Goal: Transaction & Acquisition: Book appointment/travel/reservation

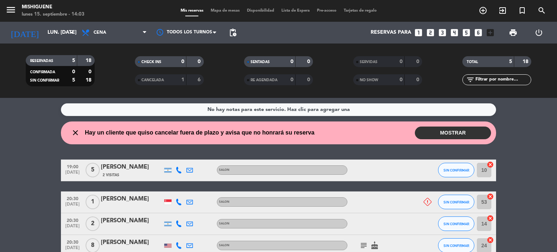
click at [451, 33] on icon "looks_4" at bounding box center [454, 32] width 9 height 9
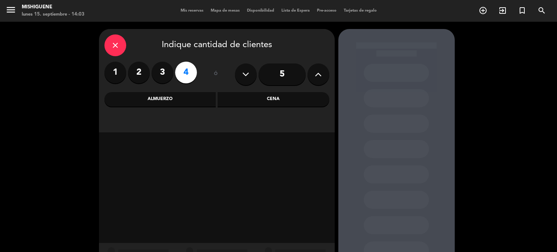
click at [263, 100] on div "Cena" at bounding box center [274, 99] width 112 height 15
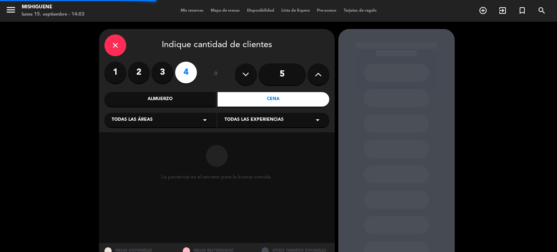
click at [190, 117] on div "Todas las áreas arrow_drop_down" at bounding box center [160, 120] width 112 height 15
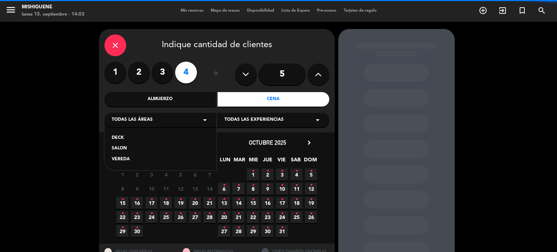
click at [143, 149] on div "SALON" at bounding box center [161, 148] width 98 height 7
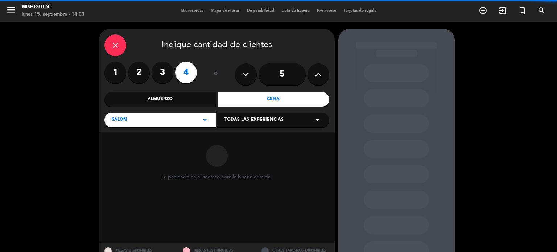
click at [275, 118] on span "Todas las experiencias" at bounding box center [254, 119] width 59 height 7
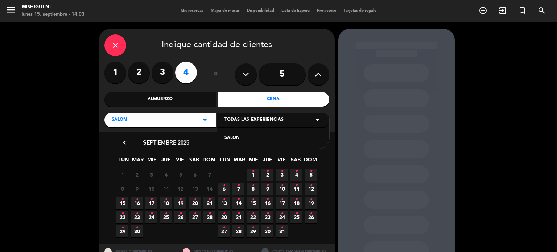
click at [257, 140] on div "SALON" at bounding box center [274, 138] width 98 height 7
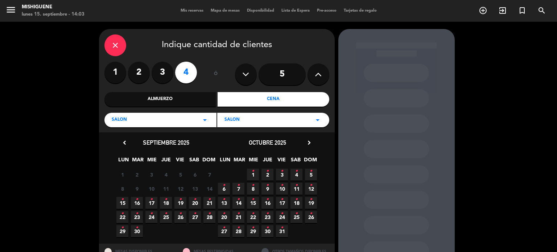
click at [153, 202] on span "17 •" at bounding box center [151, 203] width 12 height 12
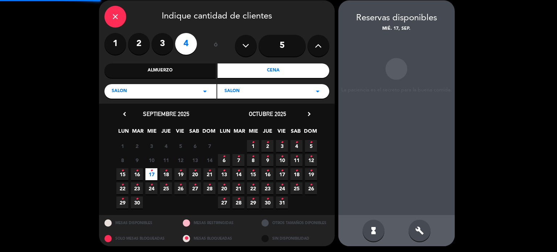
scroll to position [29, 0]
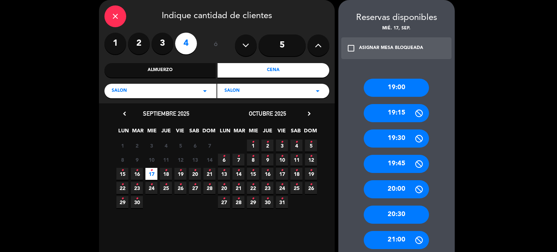
click at [403, 244] on div "21:00" at bounding box center [396, 240] width 65 height 18
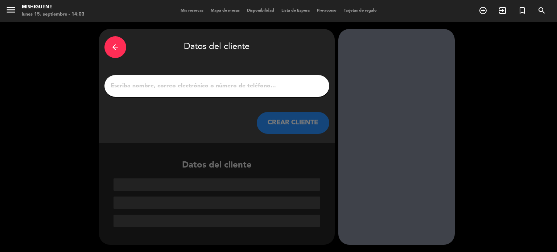
click at [156, 86] on input "1" at bounding box center [217, 86] width 214 height 10
type input "g"
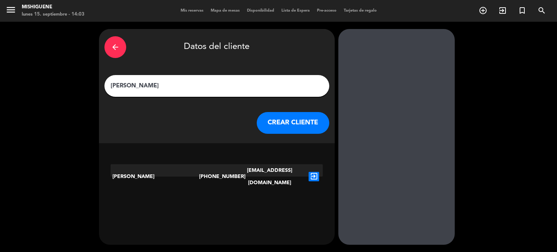
click at [141, 88] on input "[PERSON_NAME]" at bounding box center [217, 86] width 214 height 10
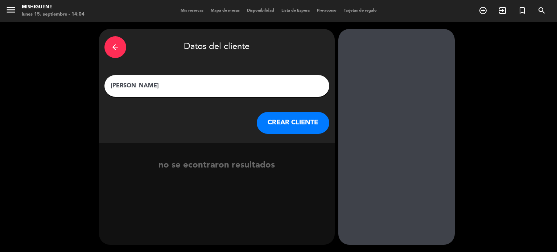
type input "[PERSON_NAME]"
click at [282, 126] on button "CREAR CLIENTE" at bounding box center [293, 123] width 73 height 22
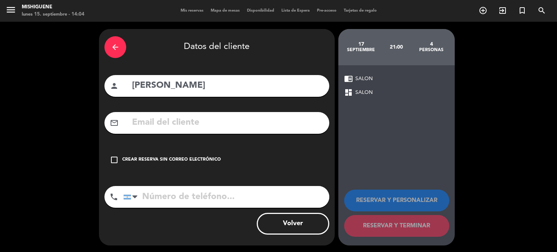
click at [175, 160] on div "Crear reserva sin correo electrónico" at bounding box center [171, 159] width 99 height 7
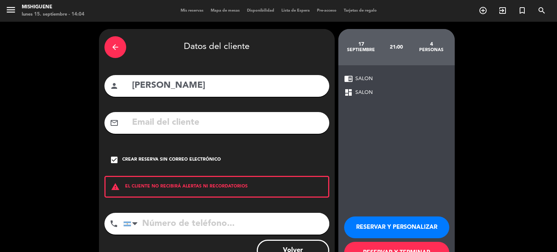
click at [169, 221] on input "tel" at bounding box center [226, 224] width 206 height 22
type input "1151495519"
click at [369, 225] on button "RESERVAR Y PERSONALIZAR" at bounding box center [396, 228] width 105 height 22
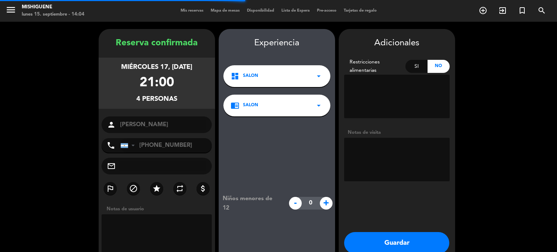
scroll to position [29, 0]
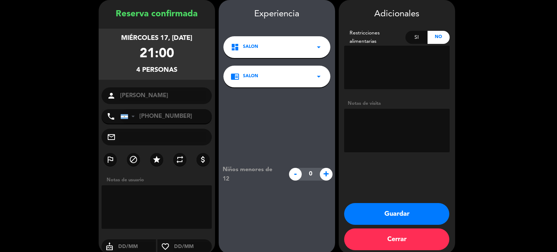
click at [363, 215] on button "Guardar" at bounding box center [396, 214] width 105 height 22
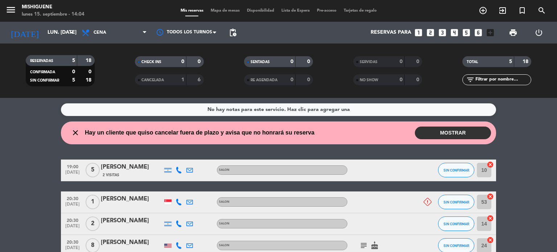
click at [451, 136] on button "MOSTRAR" at bounding box center [453, 133] width 76 height 13
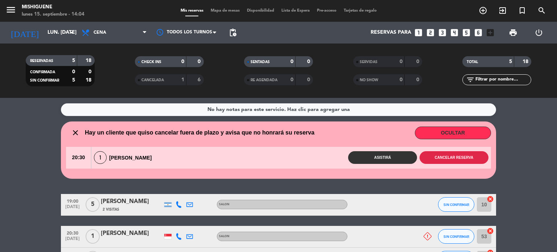
click at [447, 159] on button "Cancelar reserva" at bounding box center [454, 157] width 69 height 13
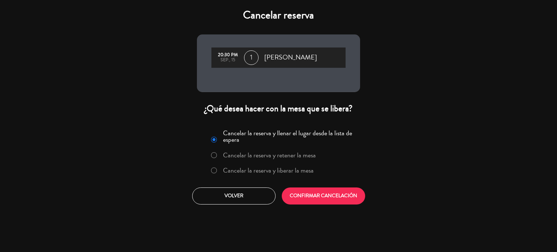
click at [296, 181] on div "Cancelar la reserva y llenar el lugar desde la lista de espera Cancelar la rese…" at bounding box center [279, 166] width 174 height 88
click at [296, 172] on label "Cancelar la reserva y liberar la mesa" at bounding box center [268, 170] width 91 height 7
click at [313, 200] on button "CONFIRMAR CANCELACIÓN" at bounding box center [323, 196] width 83 height 17
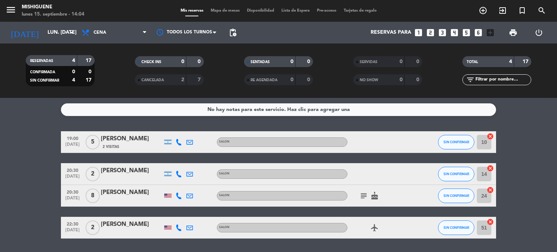
click at [361, 196] on icon "subject" at bounding box center [363, 196] width 9 height 9
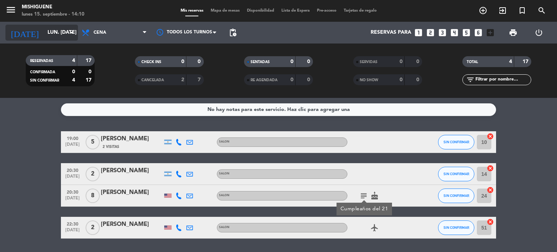
click at [56, 36] on input "lun. [DATE]" at bounding box center [78, 32] width 69 height 13
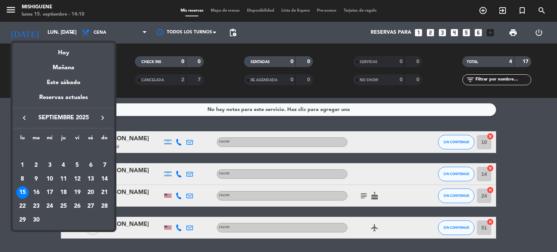
click at [62, 193] on div "18" at bounding box center [63, 192] width 12 height 12
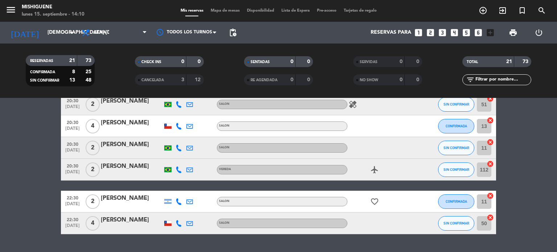
scroll to position [392, 0]
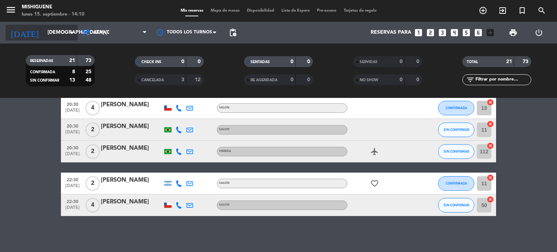
click at [49, 36] on input "[DEMOGRAPHIC_DATA] [DATE]" at bounding box center [78, 32] width 69 height 13
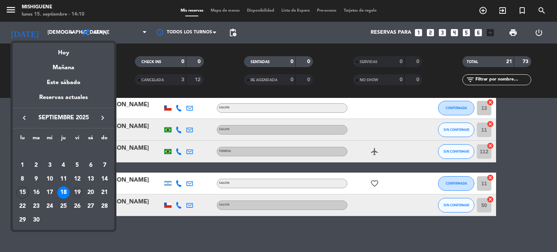
click at [79, 193] on div "19" at bounding box center [77, 192] width 12 height 12
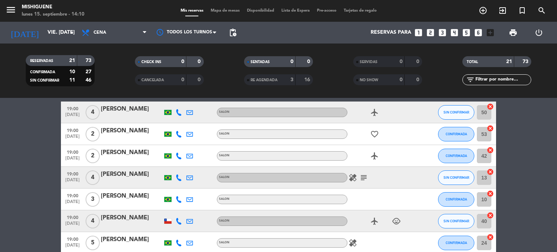
scroll to position [0, 0]
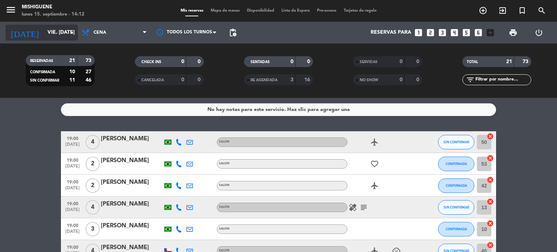
click at [49, 32] on input "vie. [DATE]" at bounding box center [78, 32] width 69 height 13
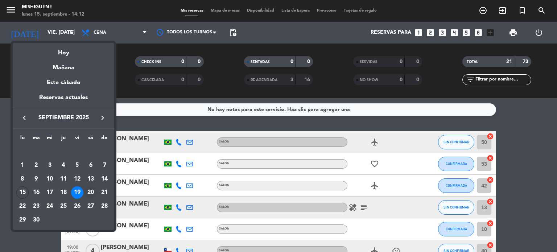
click at [91, 191] on div "20" at bounding box center [91, 192] width 12 height 12
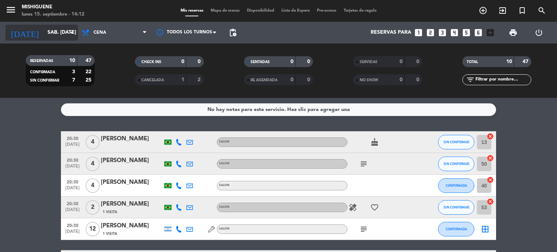
click at [57, 39] on input "sáb. [DATE]" at bounding box center [78, 32] width 69 height 13
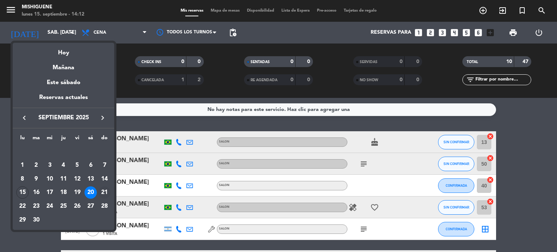
click at [104, 189] on div "21" at bounding box center [104, 192] width 12 height 12
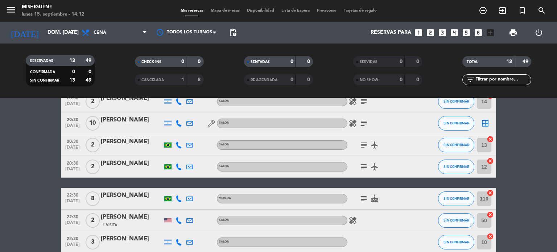
scroll to position [218, 0]
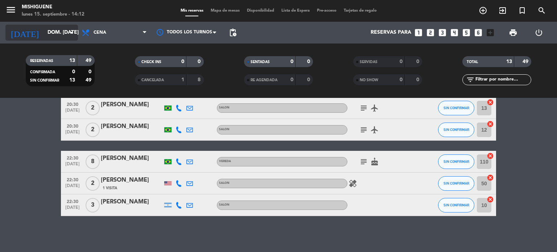
click at [64, 40] on div "[DATE] dom. [DATE] arrow_drop_down" at bounding box center [41, 33] width 73 height 16
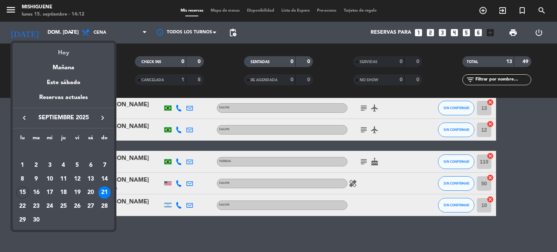
click at [63, 48] on div "Hoy" at bounding box center [64, 50] width 102 height 15
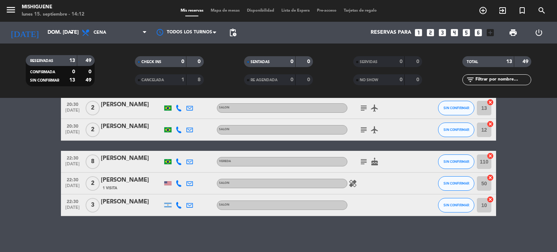
type input "lun. [DATE]"
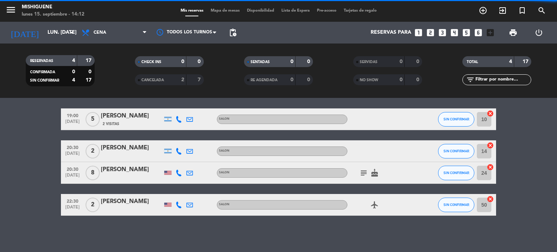
scroll to position [22, 0]
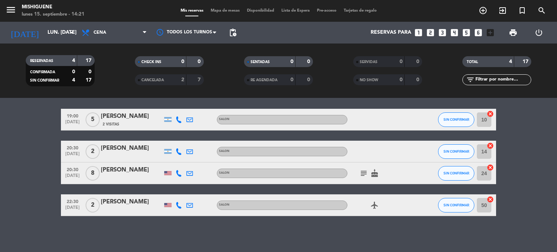
click at [456, 30] on icon "looks_4" at bounding box center [454, 32] width 9 height 9
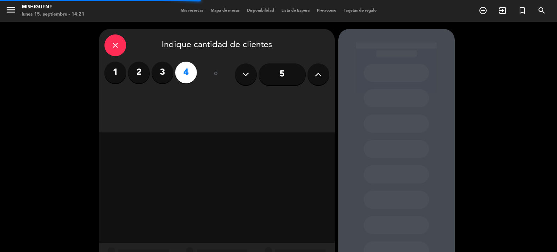
click at [281, 99] on div "close Indique cantidad de clientes 1 2 3 4 ó 5" at bounding box center [217, 80] width 236 height 103
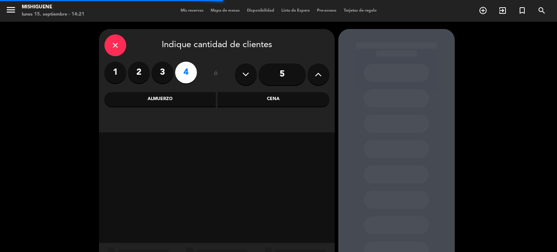
click at [281, 99] on div "Cena" at bounding box center [274, 99] width 112 height 15
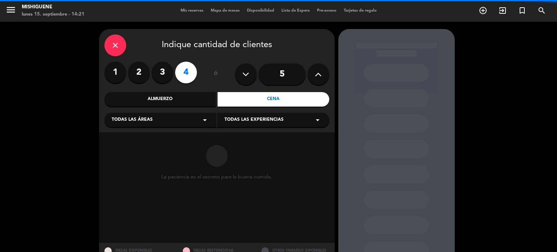
click at [174, 116] on div "Todas las áreas arrow_drop_down" at bounding box center [160, 120] width 112 height 15
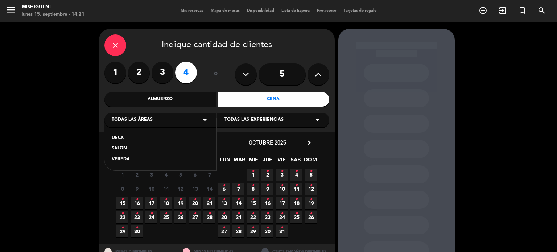
click at [143, 146] on div "SALON" at bounding box center [161, 148] width 98 height 7
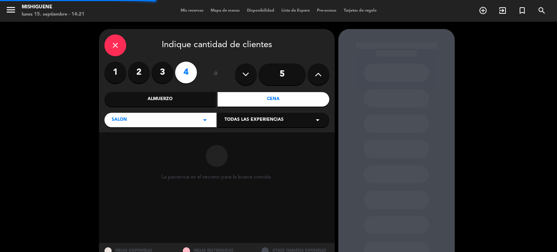
click at [231, 120] on span "Todas las experiencias" at bounding box center [254, 119] width 59 height 7
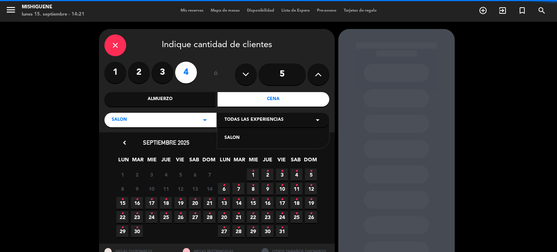
click at [231, 136] on div "SALON" at bounding box center [274, 138] width 98 height 7
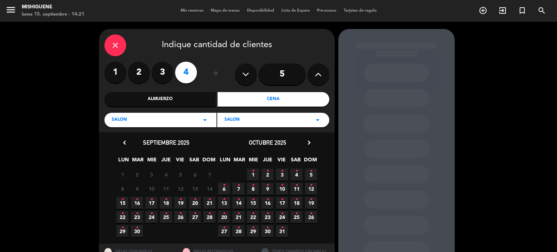
click at [141, 203] on span "16 •" at bounding box center [137, 203] width 12 height 12
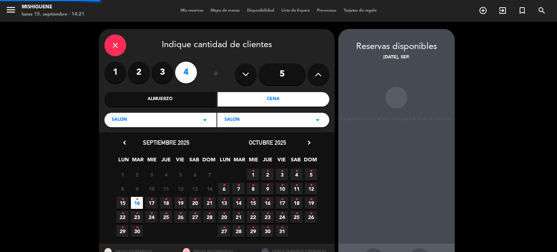
scroll to position [29, 0]
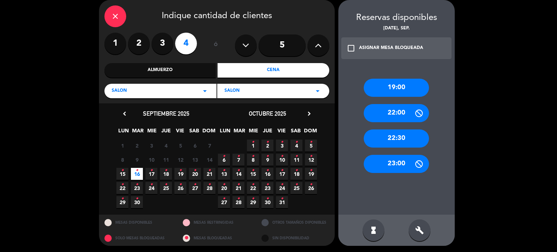
click at [415, 227] on div "build" at bounding box center [420, 230] width 22 height 22
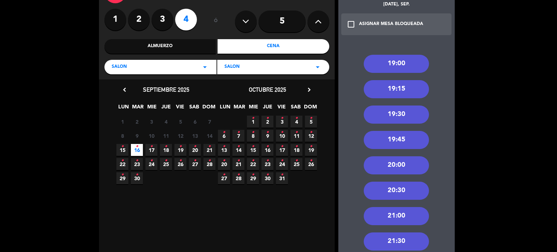
scroll to position [65, 0]
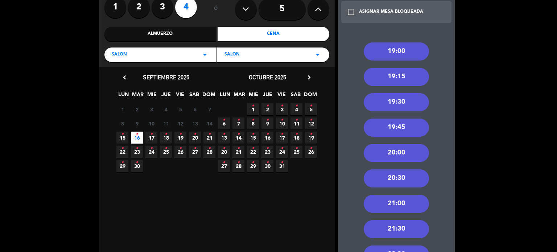
click at [395, 223] on div "21:30" at bounding box center [396, 229] width 65 height 18
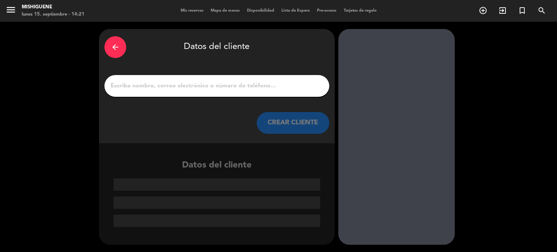
scroll to position [0, 0]
click at [213, 81] on input "1" at bounding box center [217, 86] width 214 height 10
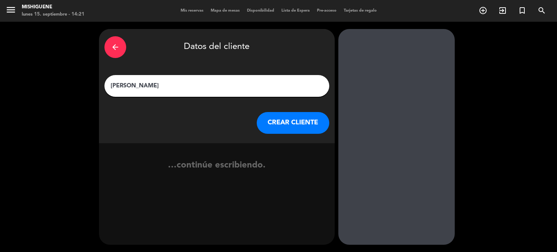
type input "Agustina"
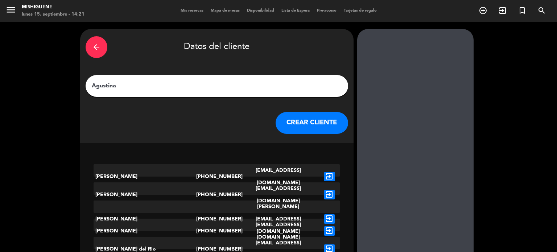
click at [276, 121] on button "CREAR CLIENTE" at bounding box center [312, 123] width 73 height 22
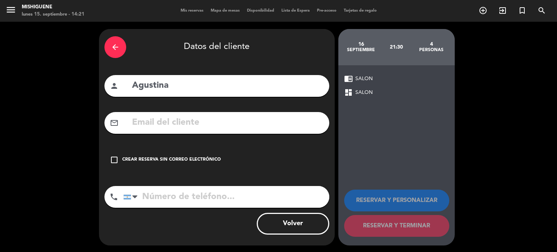
click at [191, 153] on div "check_box_outline_blank Crear reserva sin correo electrónico" at bounding box center [216, 160] width 225 height 22
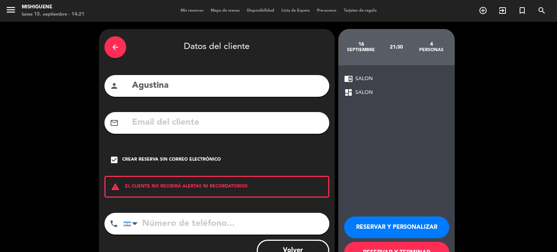
click at [178, 229] on input "tel" at bounding box center [226, 224] width 206 height 22
type input "1150136172"
click at [358, 235] on button "RESERVAR Y PERSONALIZAR" at bounding box center [396, 228] width 105 height 22
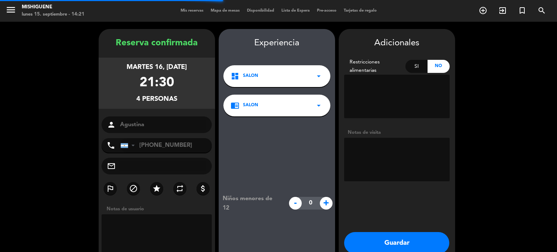
scroll to position [29, 0]
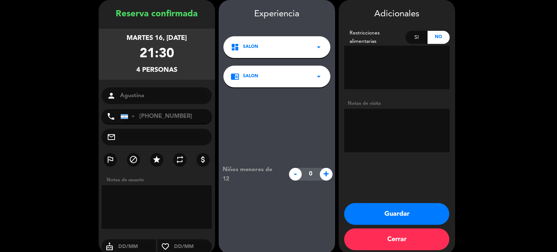
click at [412, 206] on button "Guardar" at bounding box center [396, 214] width 105 height 22
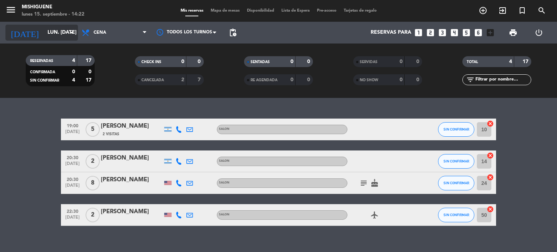
click at [62, 28] on input "lun. [DATE]" at bounding box center [78, 32] width 69 height 13
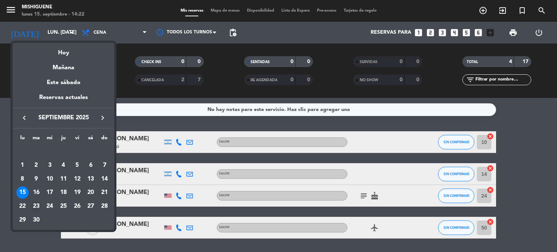
click at [36, 207] on div "23" at bounding box center [36, 206] width 12 height 12
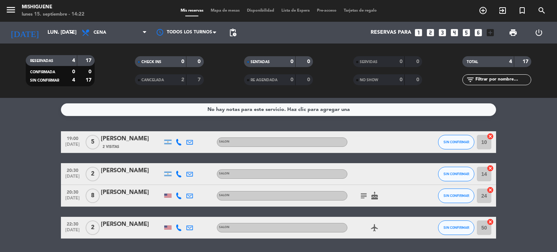
type input "[DATE] sep."
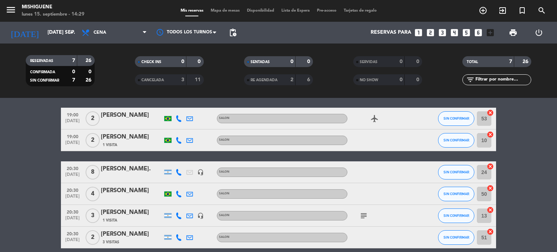
scroll to position [36, 0]
